Goal: Check status: Check status

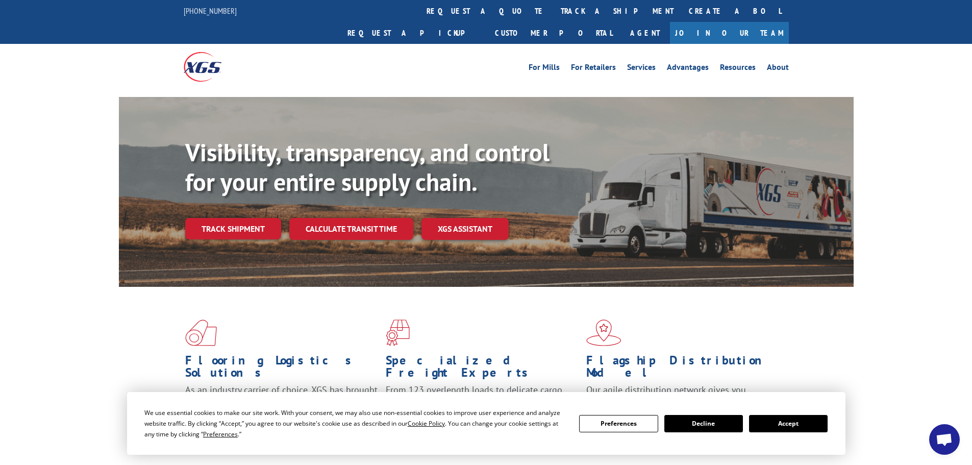
click at [813, 409] on div "We use essential cookies to make our site work. With your consent, we may also …" at bounding box center [485, 423] width 683 height 32
click at [801, 435] on div "We use essential cookies to make our site work. With your consent, we may also …" at bounding box center [485, 423] width 683 height 32
drag, startPoint x: 804, startPoint y: 425, endPoint x: 979, endPoint y: 454, distance: 177.9
click at [805, 425] on button "Accept" at bounding box center [788, 423] width 79 height 17
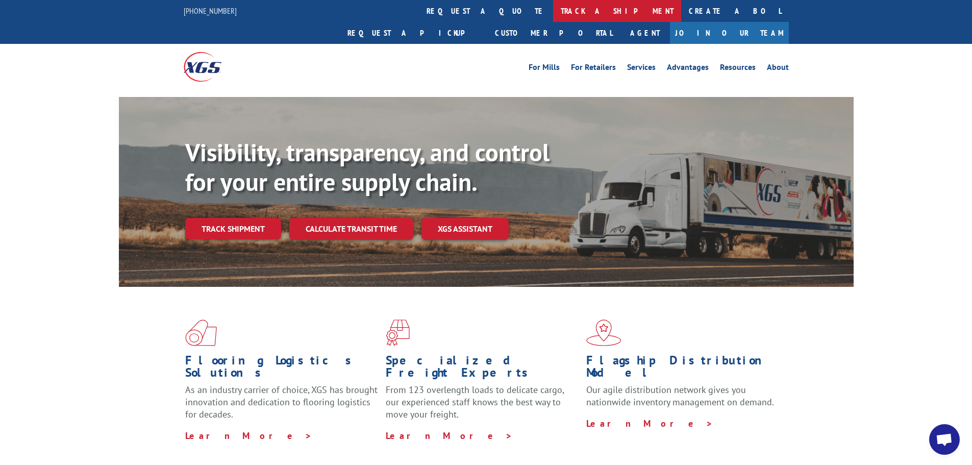
click at [553, 5] on link "track a shipment" at bounding box center [617, 11] width 128 height 22
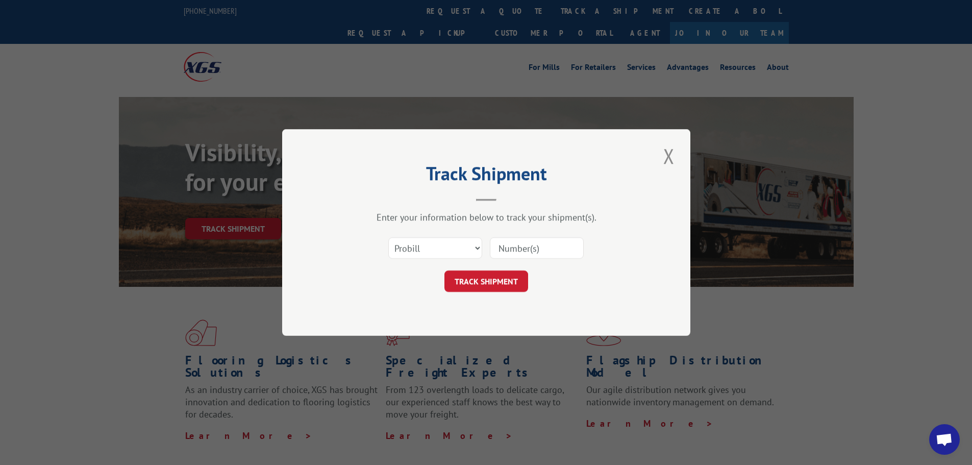
click at [436, 237] on div "Select category... Probill BOL PO" at bounding box center [435, 247] width 93 height 23
click at [430, 246] on select "Select category... Probill BOL PO" at bounding box center [435, 247] width 94 height 21
select select "bol"
click at [388, 237] on select "Select category... Probill BOL PO" at bounding box center [435, 247] width 94 height 21
click at [555, 252] on input at bounding box center [537, 247] width 94 height 21
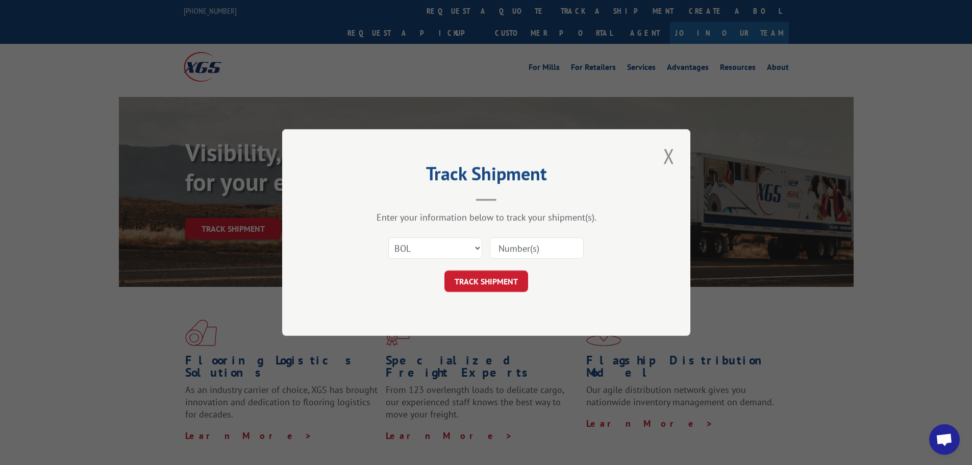
paste input "4796291"
type input "4796291"
click button "TRACK SHIPMENT" at bounding box center [486, 280] width 84 height 21
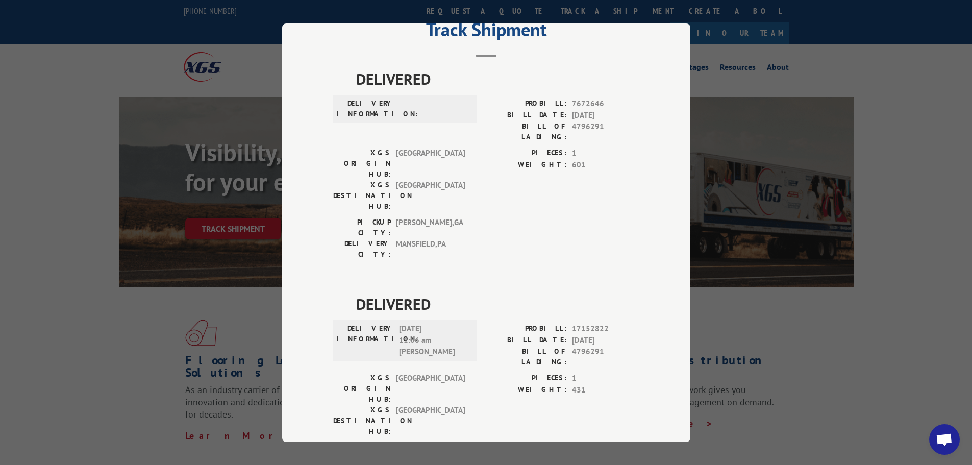
scroll to position [51, 0]
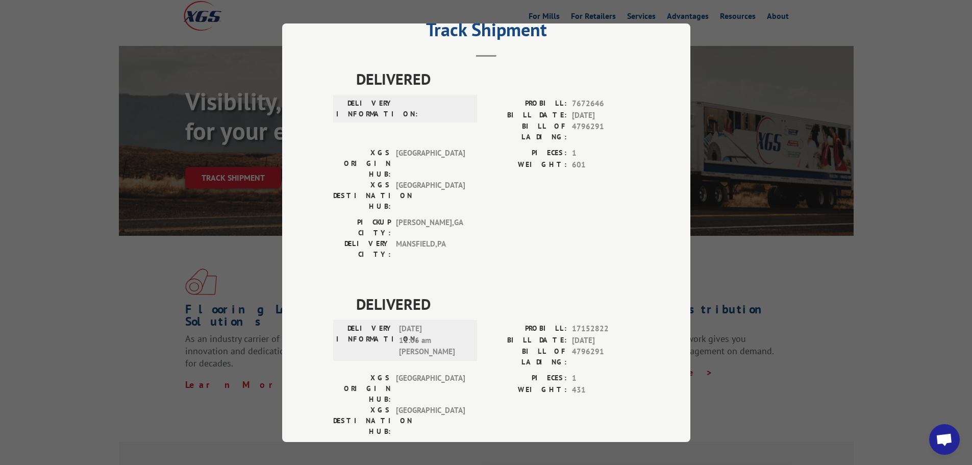
click at [894, 297] on div "Track Shipment DELIVERED DELIVERY INFORMATION: PROBILL: 7672646 BILL DATE: [DAT…" at bounding box center [486, 232] width 972 height 465
